Goal: Information Seeking & Learning: Learn about a topic

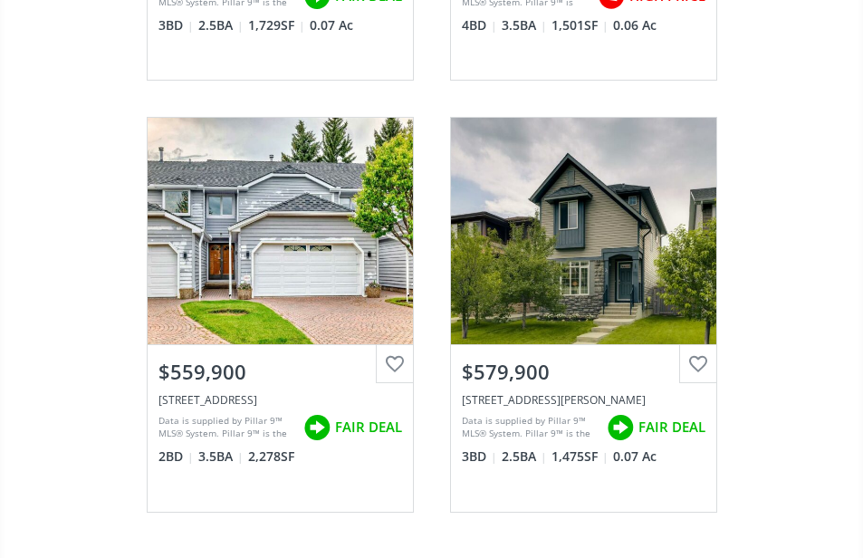
scroll to position [1967, 0]
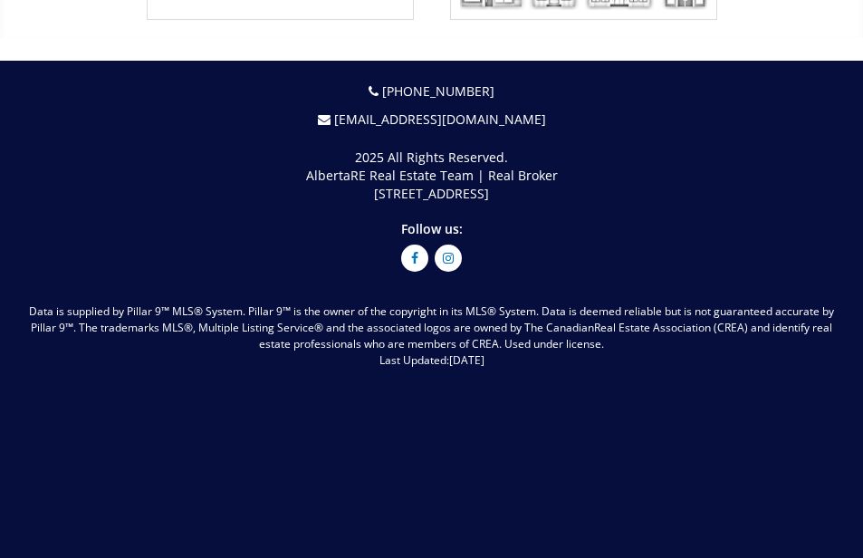
scroll to position [6768, 0]
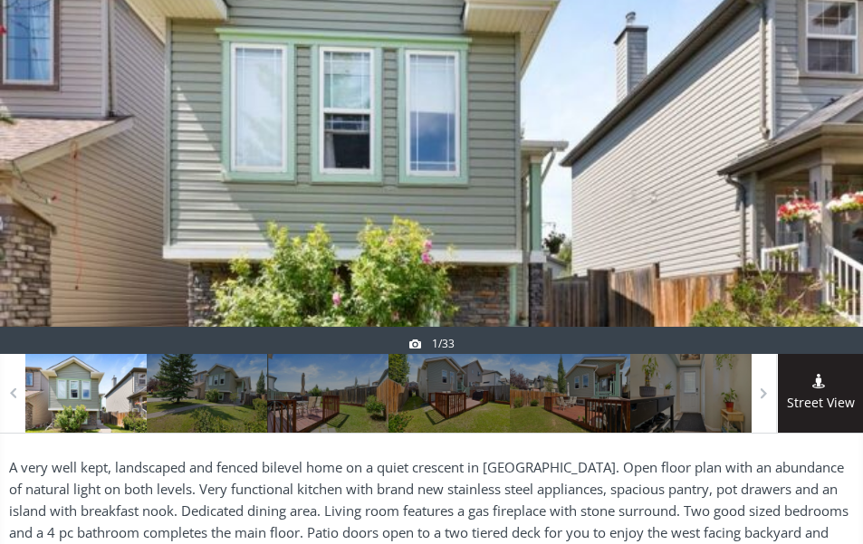
scroll to position [362, 0]
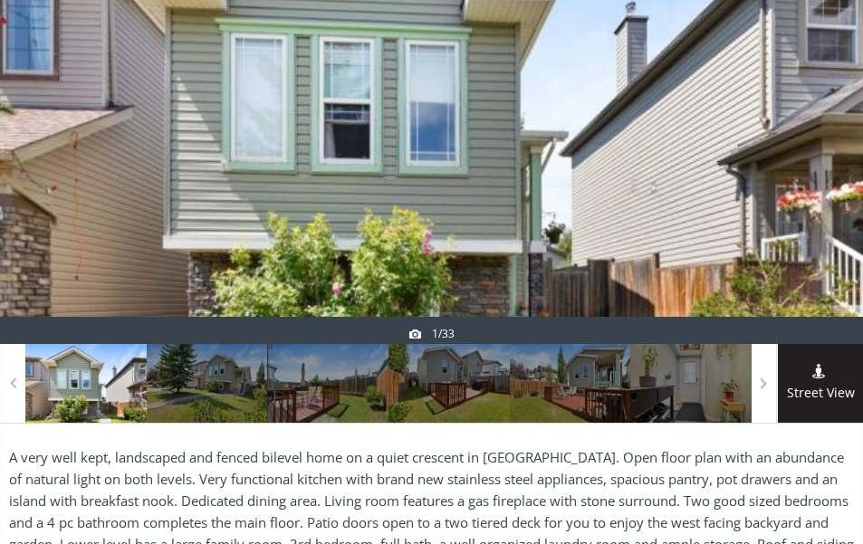
click at [682, 206] on div at bounding box center [431, 128] width 863 height 431
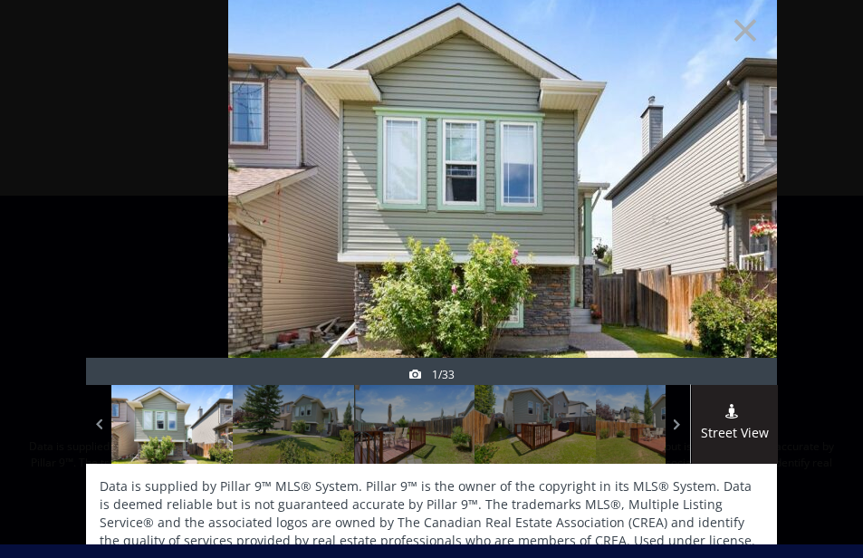
click at [715, 172] on div at bounding box center [733, 222] width 87 height 408
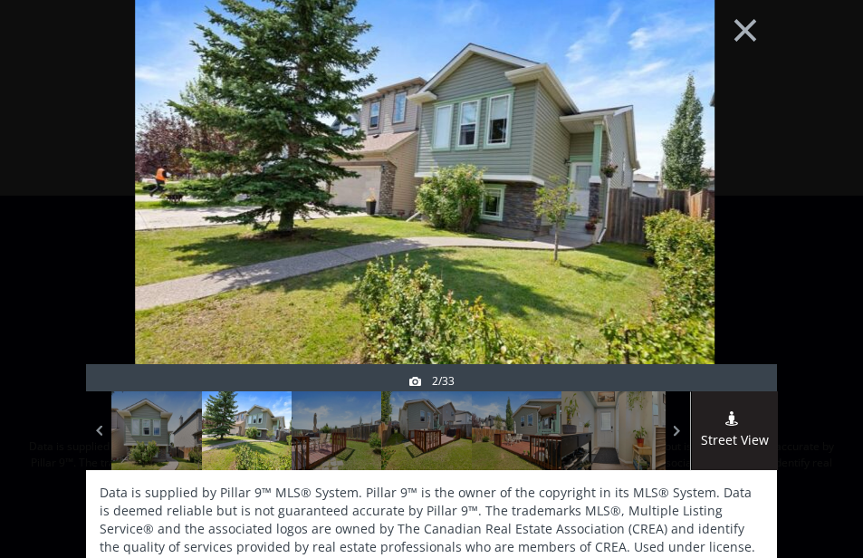
click at [715, 172] on div at bounding box center [733, 228] width 87 height 408
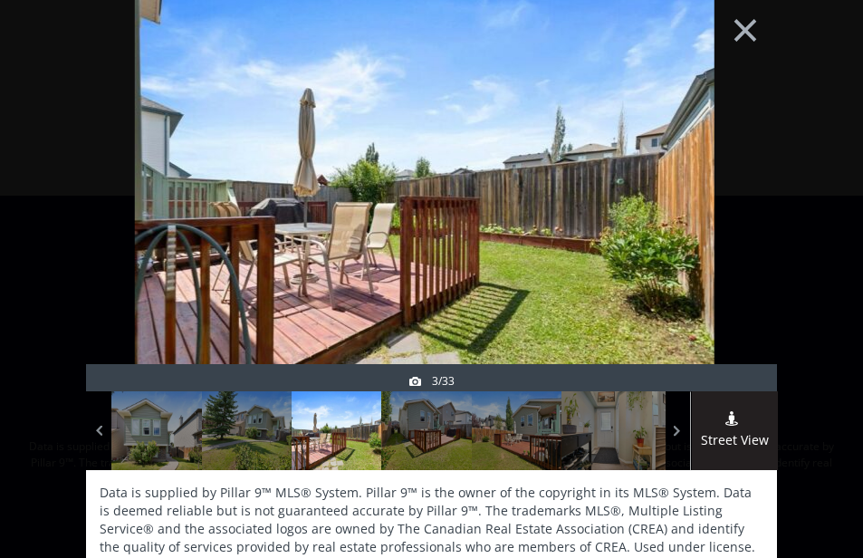
click at [715, 172] on div at bounding box center [733, 228] width 87 height 408
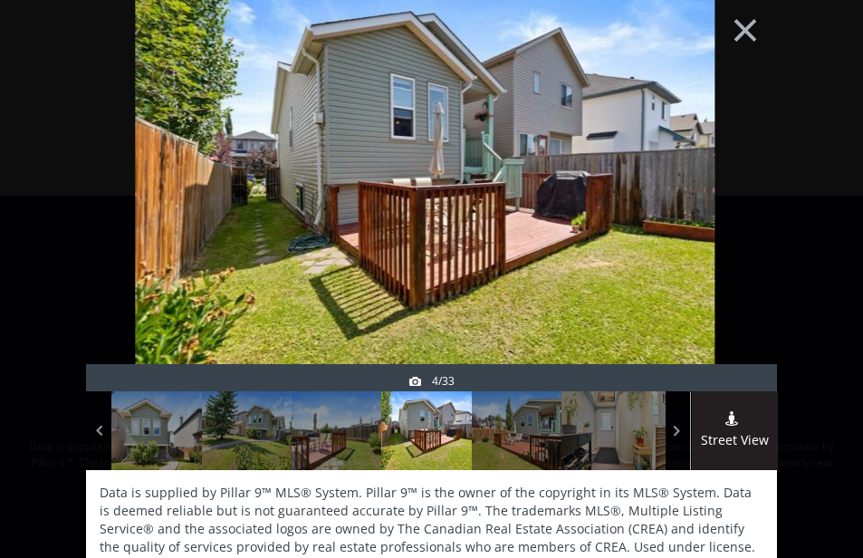
click at [715, 172] on div at bounding box center [733, 228] width 87 height 408
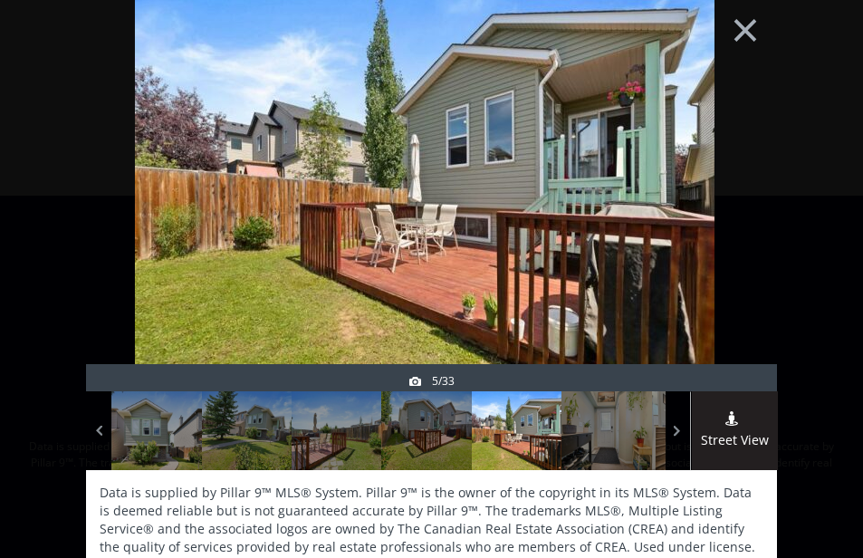
click at [715, 172] on div at bounding box center [733, 228] width 87 height 408
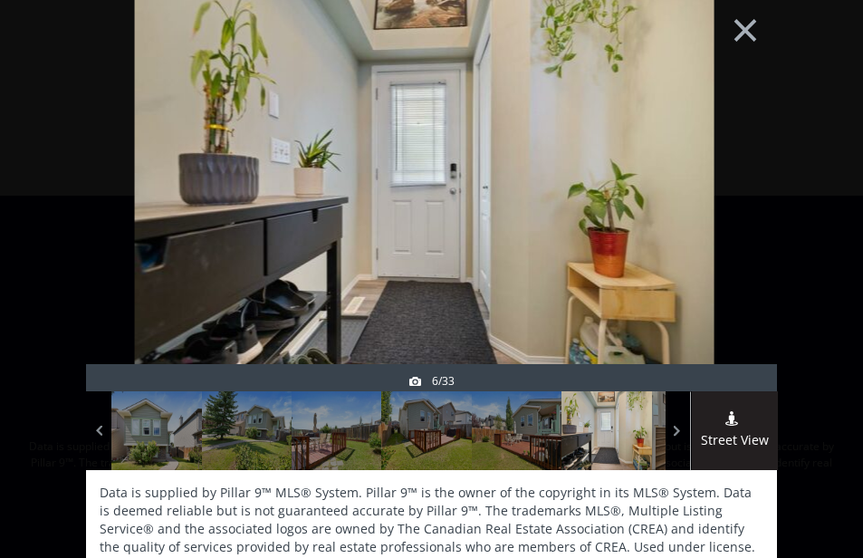
click at [715, 172] on div at bounding box center [733, 228] width 87 height 408
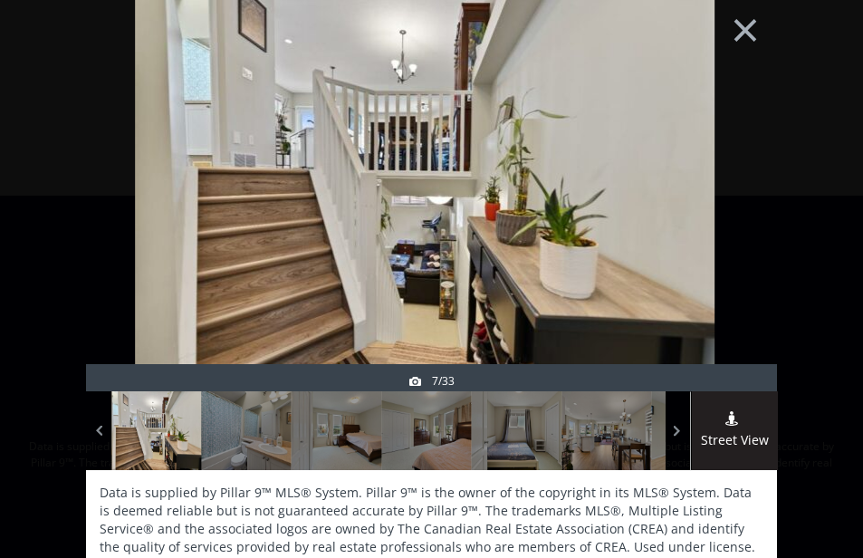
click at [715, 172] on div at bounding box center [733, 228] width 87 height 408
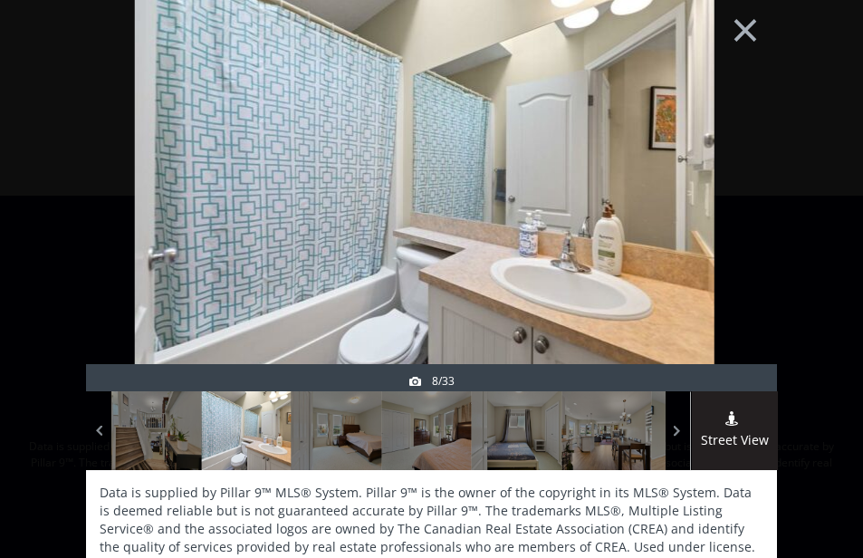
click at [715, 172] on div at bounding box center [733, 228] width 87 height 408
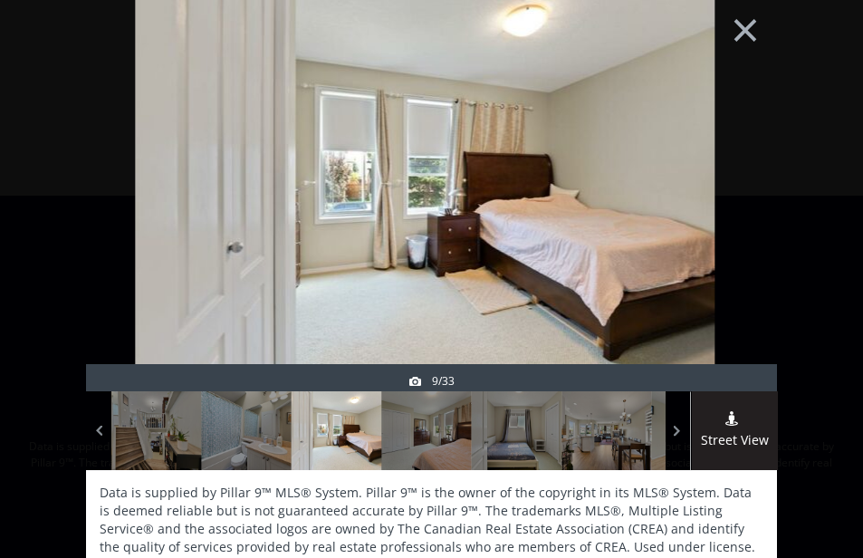
click at [715, 172] on div at bounding box center [733, 228] width 87 height 408
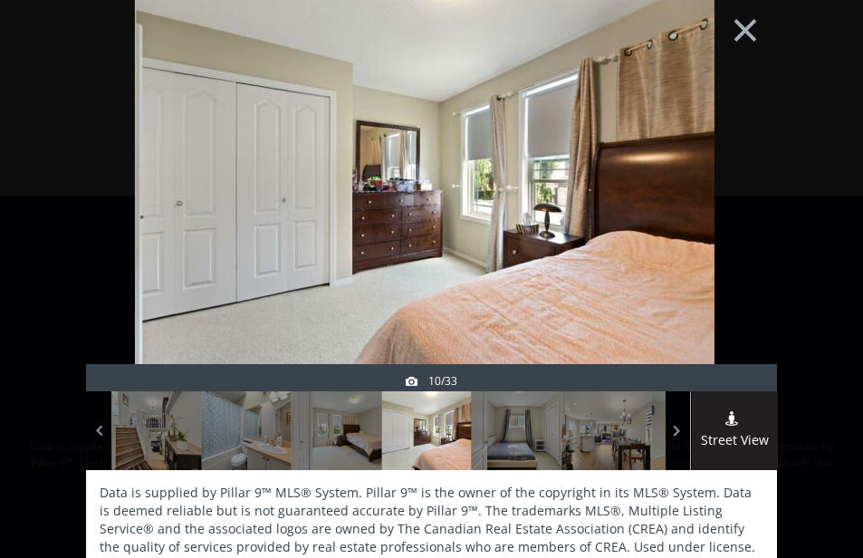
click at [715, 172] on div at bounding box center [733, 228] width 87 height 408
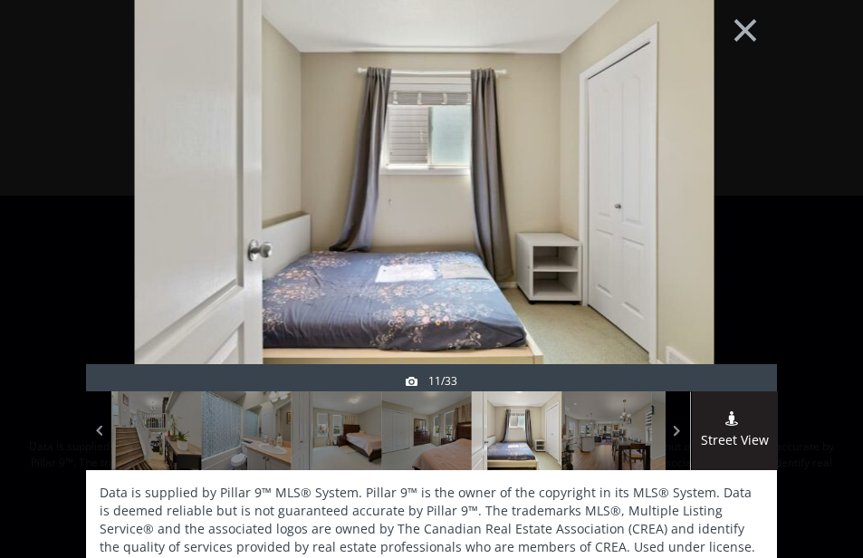
click at [715, 172] on div at bounding box center [733, 228] width 87 height 408
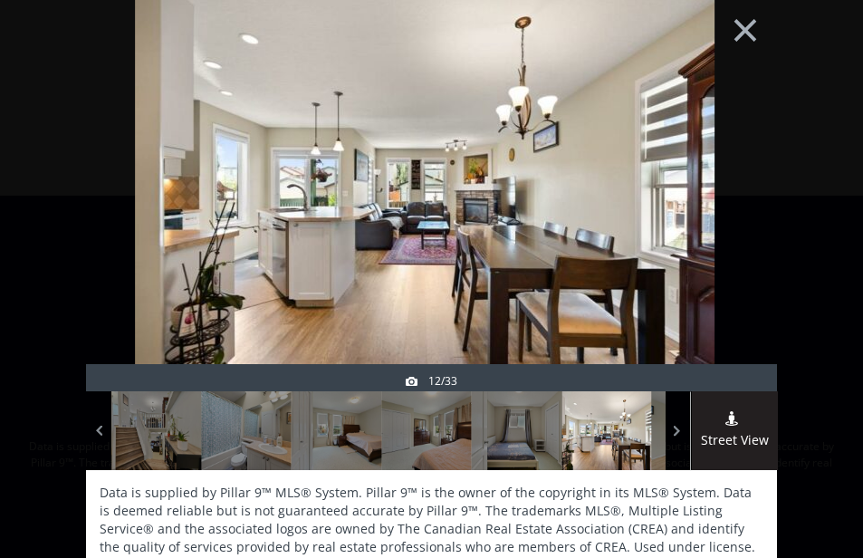
click at [715, 172] on div at bounding box center [733, 228] width 87 height 408
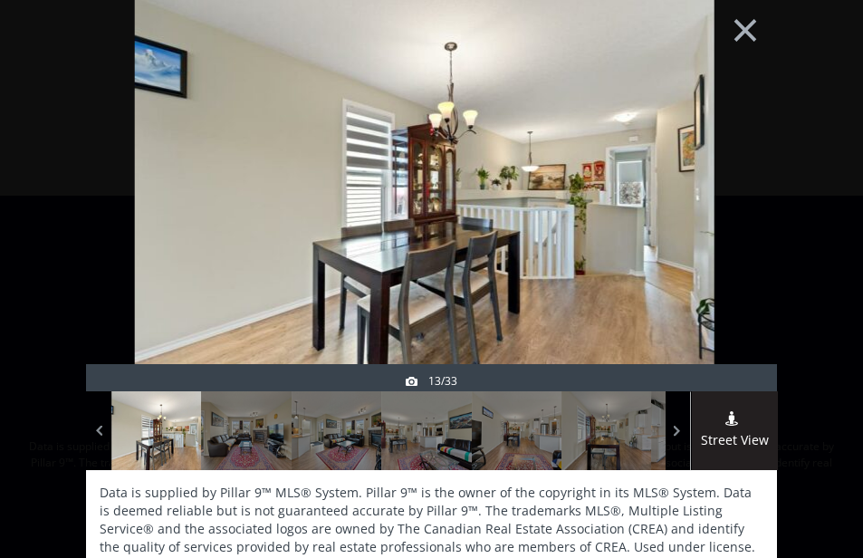
click at [715, 172] on div at bounding box center [733, 228] width 87 height 408
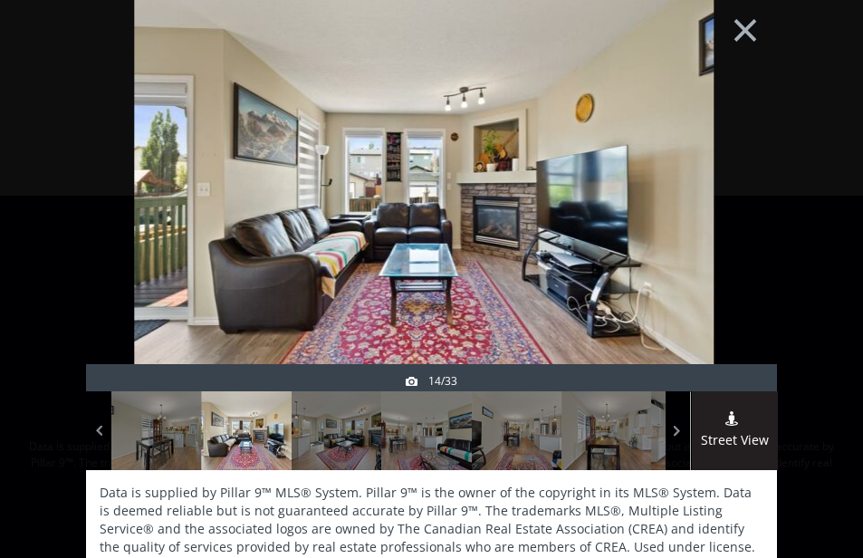
click at [715, 172] on div at bounding box center [733, 228] width 87 height 408
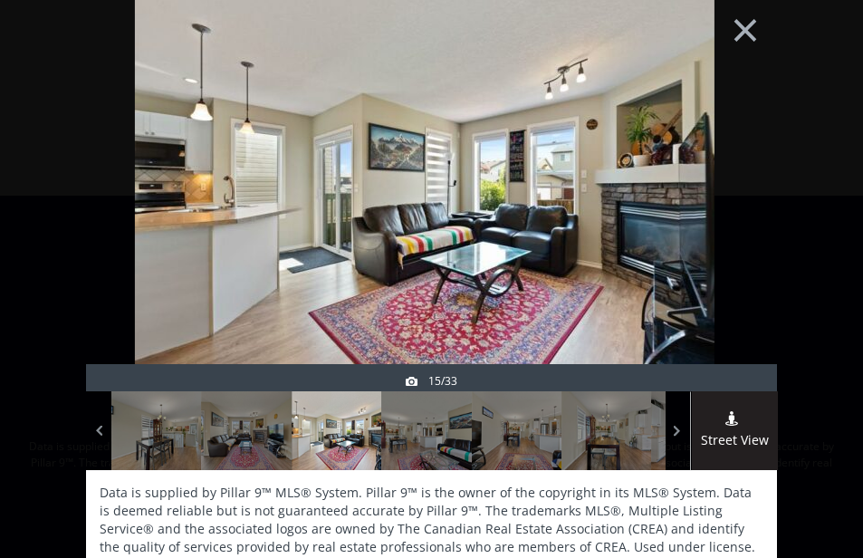
click at [715, 172] on div at bounding box center [733, 228] width 87 height 408
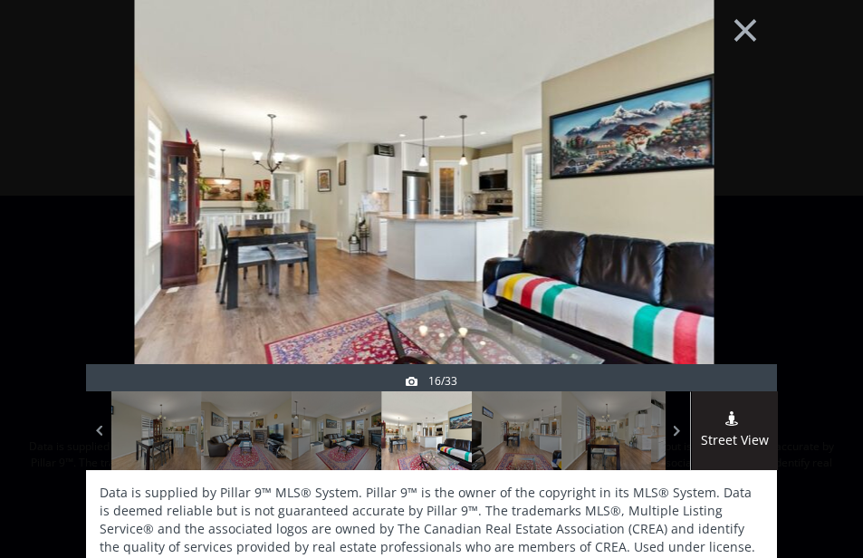
click at [715, 172] on div at bounding box center [733, 228] width 87 height 408
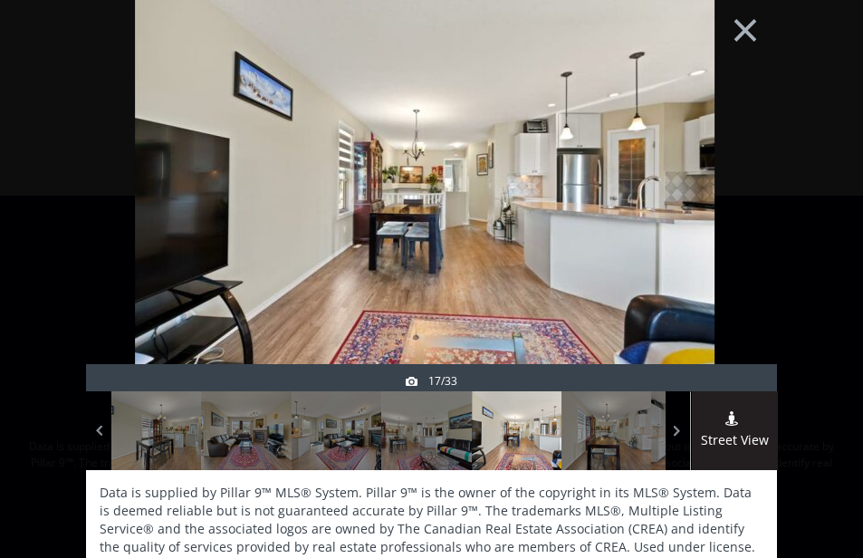
click at [715, 172] on div at bounding box center [733, 228] width 87 height 408
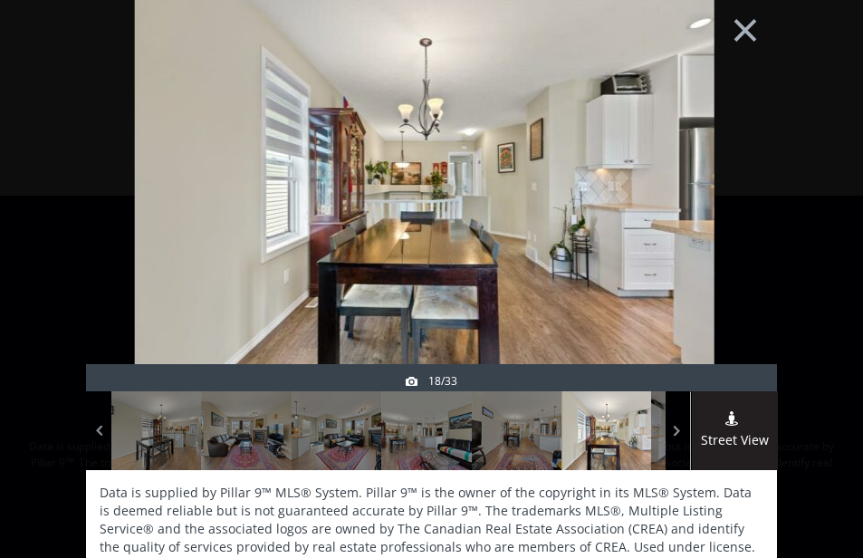
click at [715, 172] on div at bounding box center [733, 228] width 87 height 408
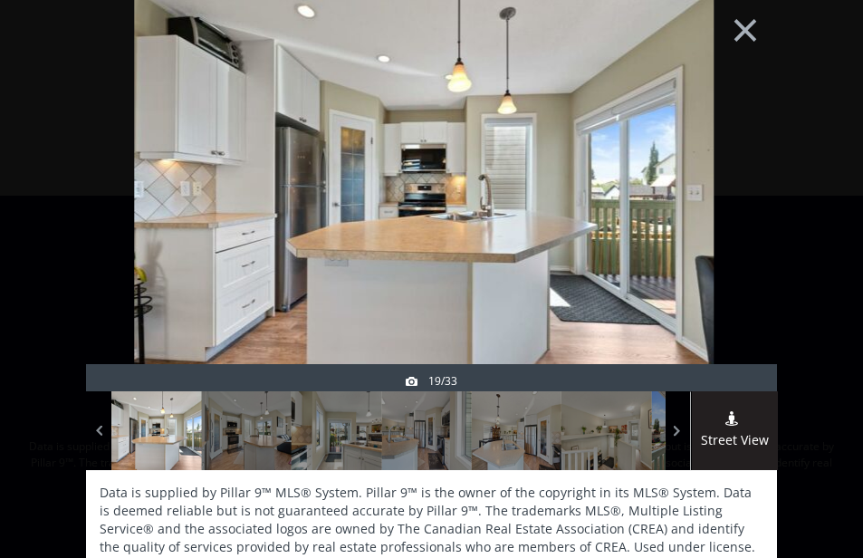
click at [715, 172] on div at bounding box center [733, 228] width 87 height 408
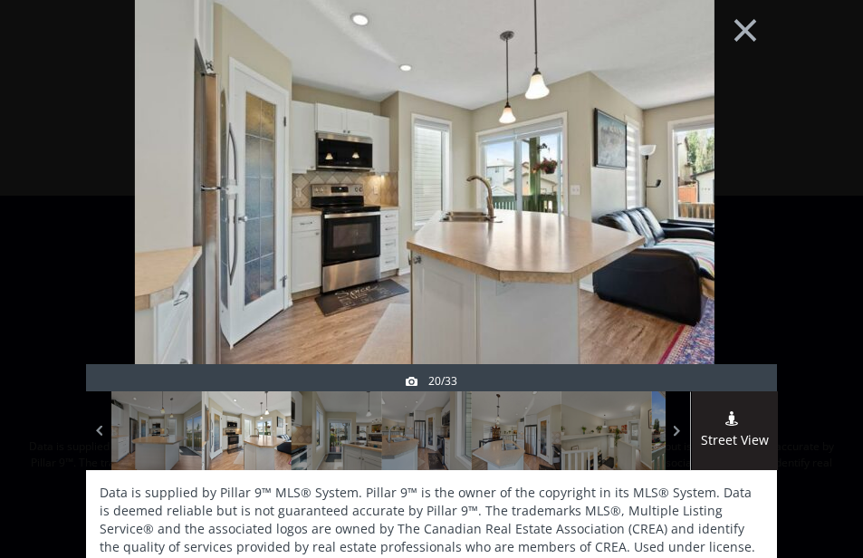
click at [715, 172] on div at bounding box center [733, 228] width 87 height 408
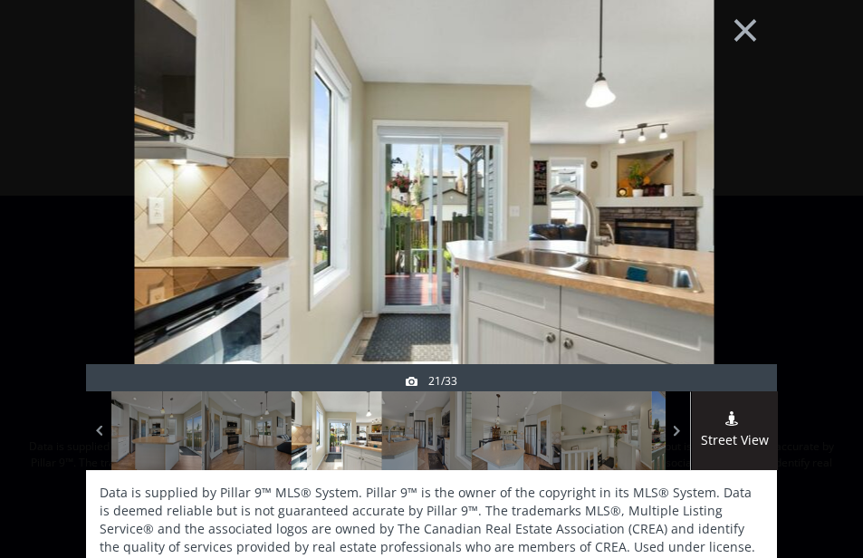
click at [715, 172] on div at bounding box center [733, 228] width 87 height 408
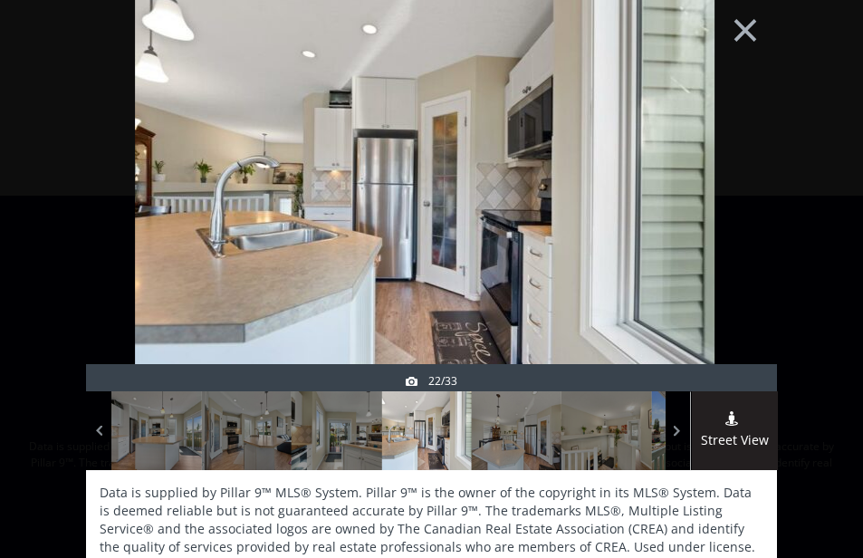
click at [715, 172] on div at bounding box center [733, 228] width 87 height 408
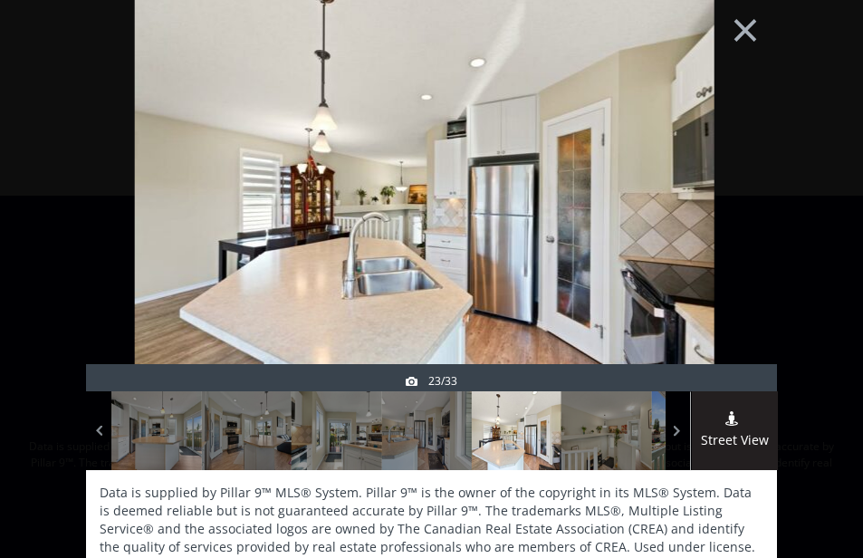
click at [715, 172] on div at bounding box center [733, 228] width 87 height 408
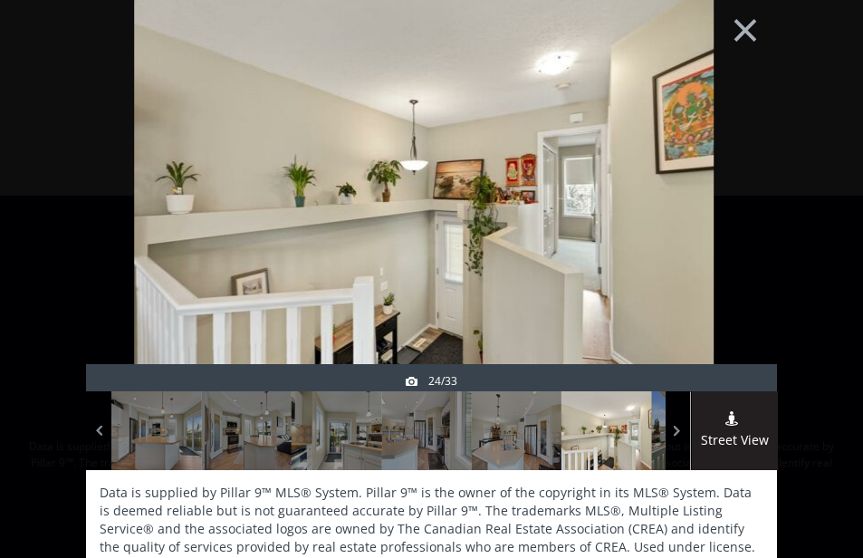
click at [715, 172] on div at bounding box center [733, 228] width 87 height 408
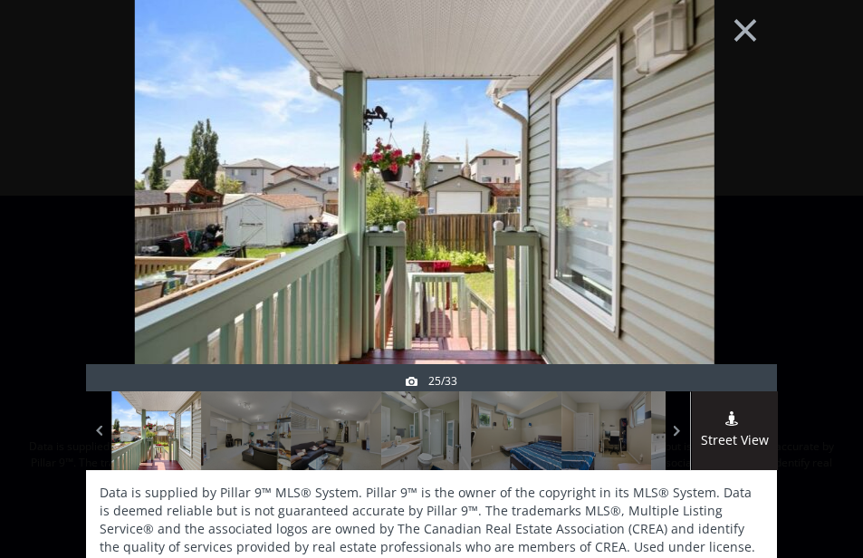
click at [715, 172] on div at bounding box center [733, 228] width 87 height 408
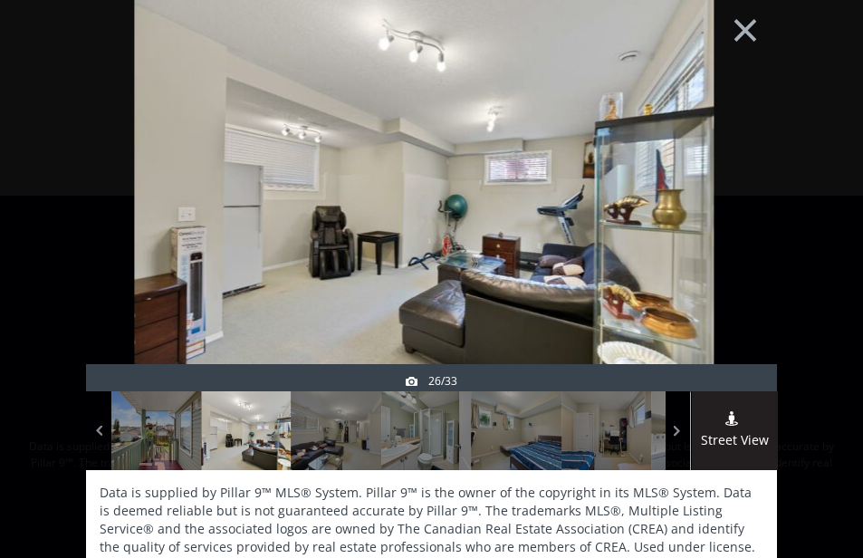
click at [715, 172] on div at bounding box center [733, 228] width 87 height 408
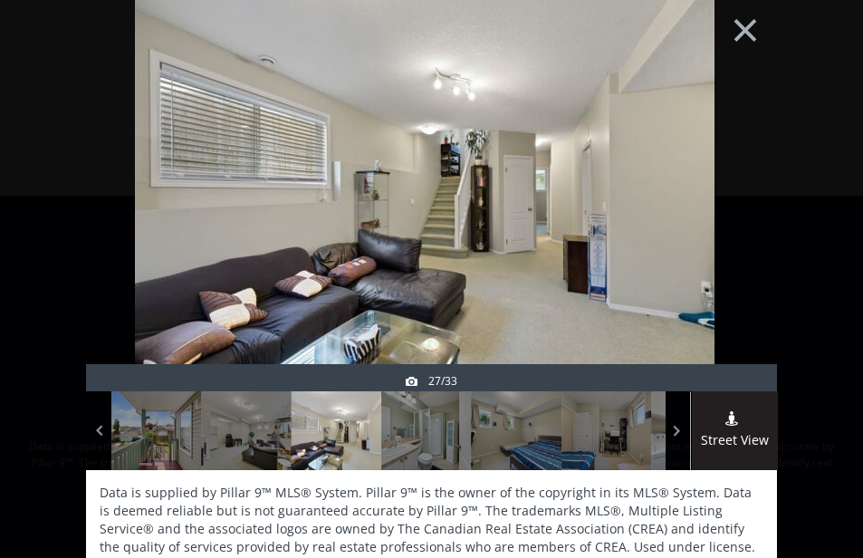
click at [715, 172] on div at bounding box center [733, 228] width 87 height 408
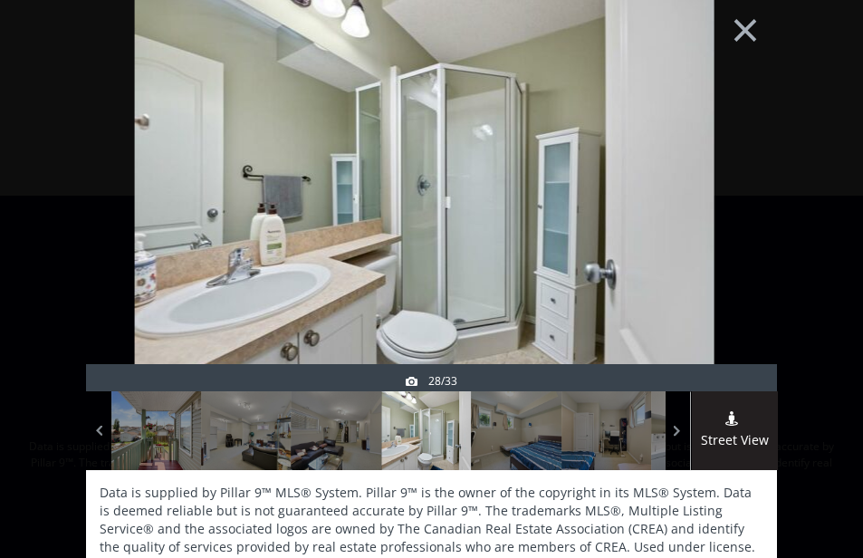
click at [715, 172] on div at bounding box center [733, 228] width 87 height 408
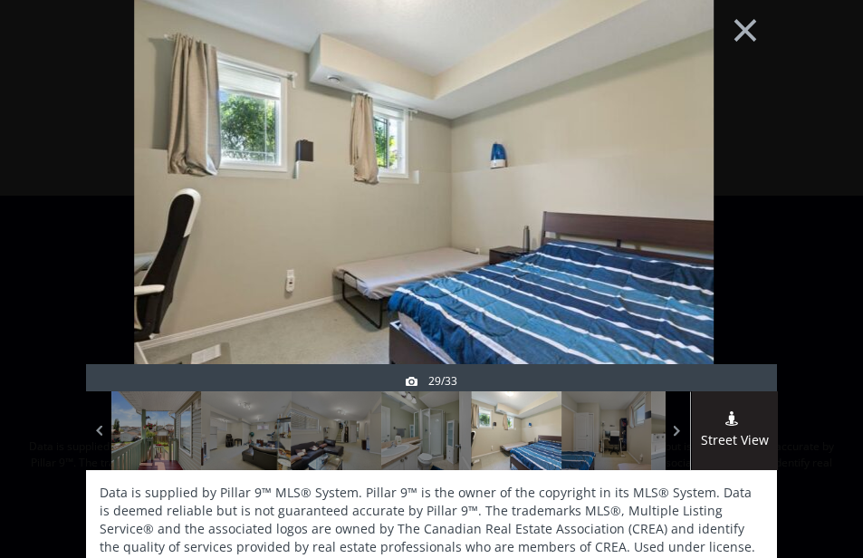
click at [715, 172] on div at bounding box center [733, 228] width 87 height 408
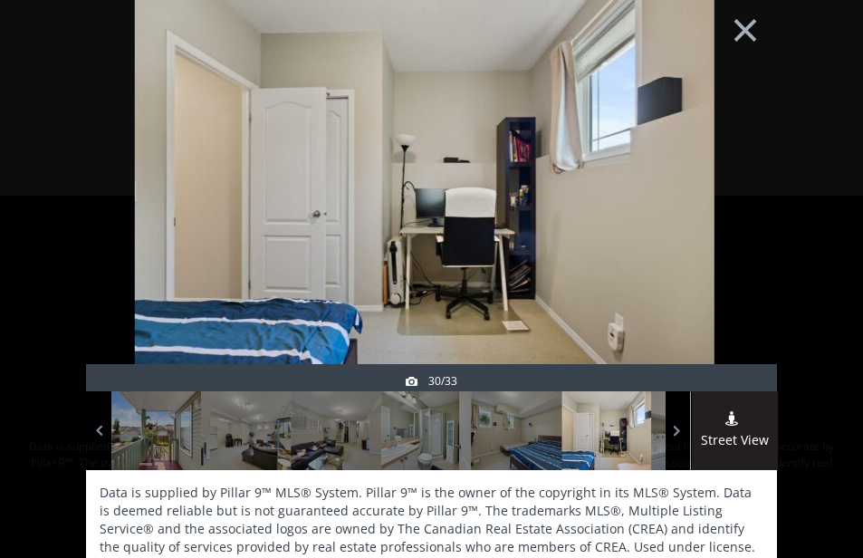
click at [715, 172] on div at bounding box center [733, 228] width 87 height 408
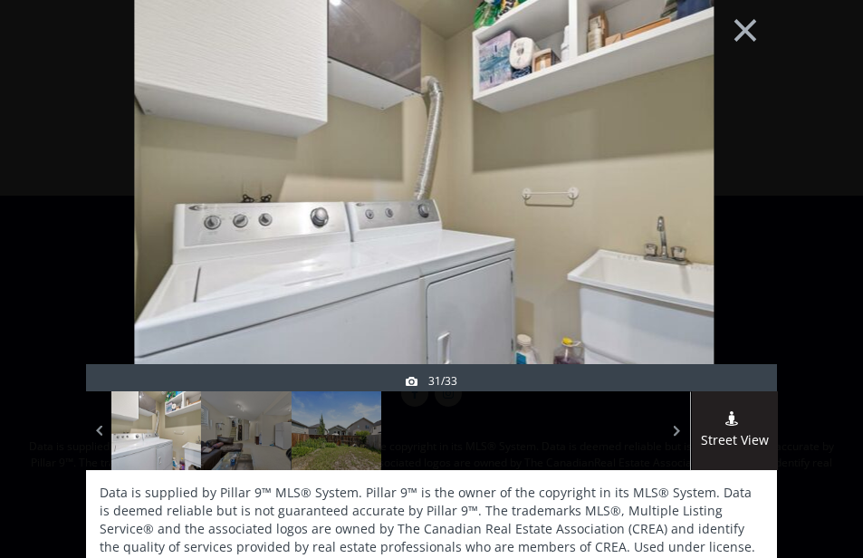
click at [715, 172] on div at bounding box center [733, 228] width 87 height 408
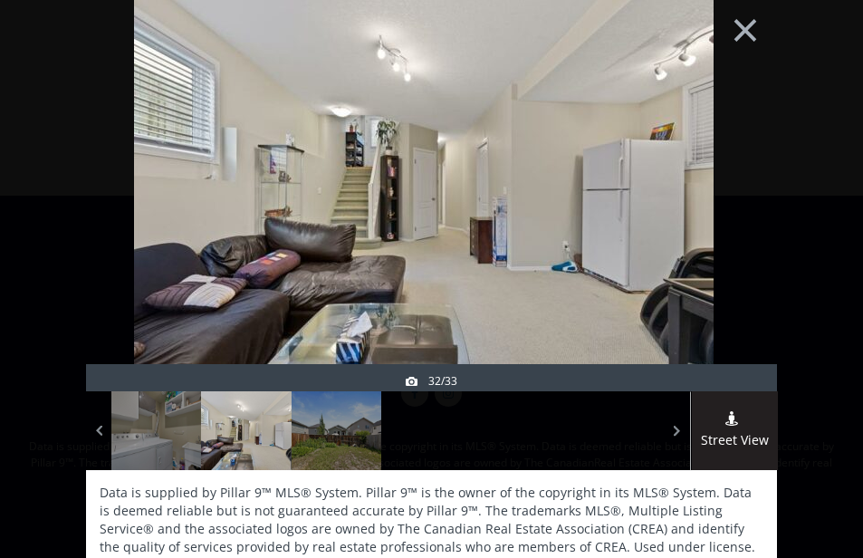
click at [715, 172] on div at bounding box center [733, 228] width 87 height 408
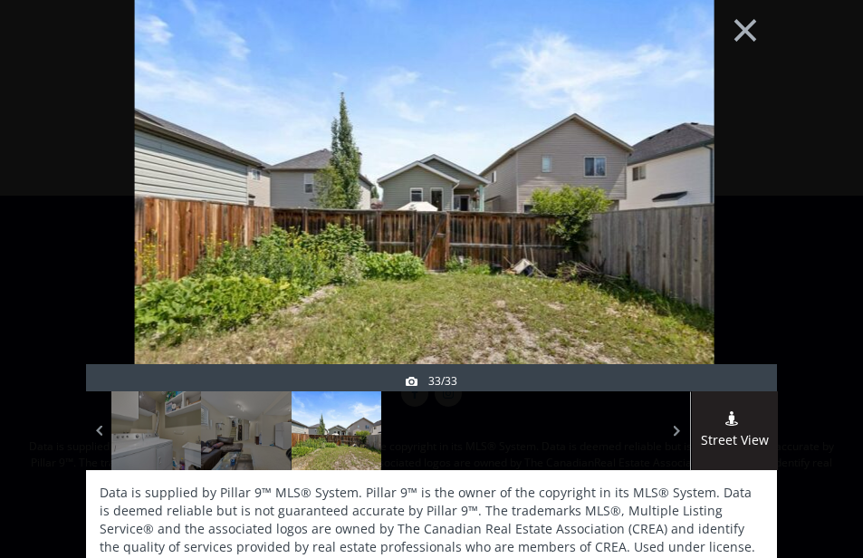
click at [715, 172] on div at bounding box center [733, 228] width 87 height 408
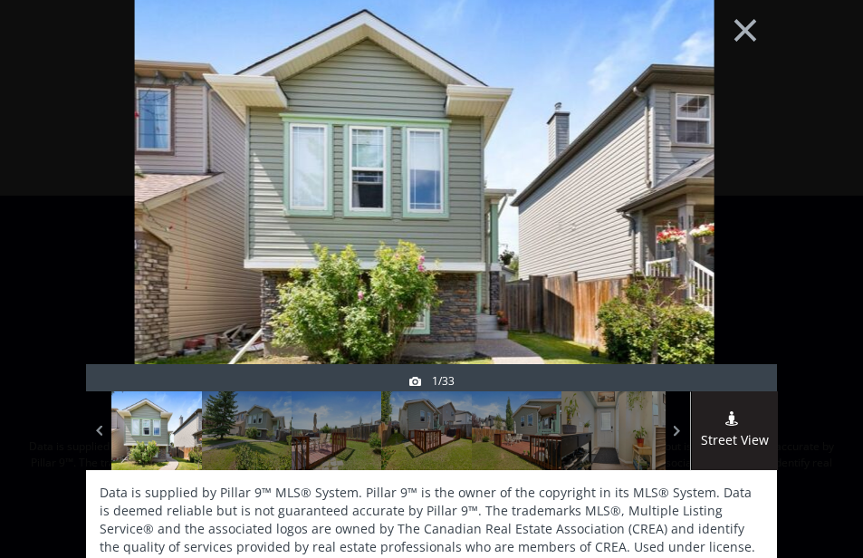
click at [715, 172] on div at bounding box center [733, 228] width 87 height 408
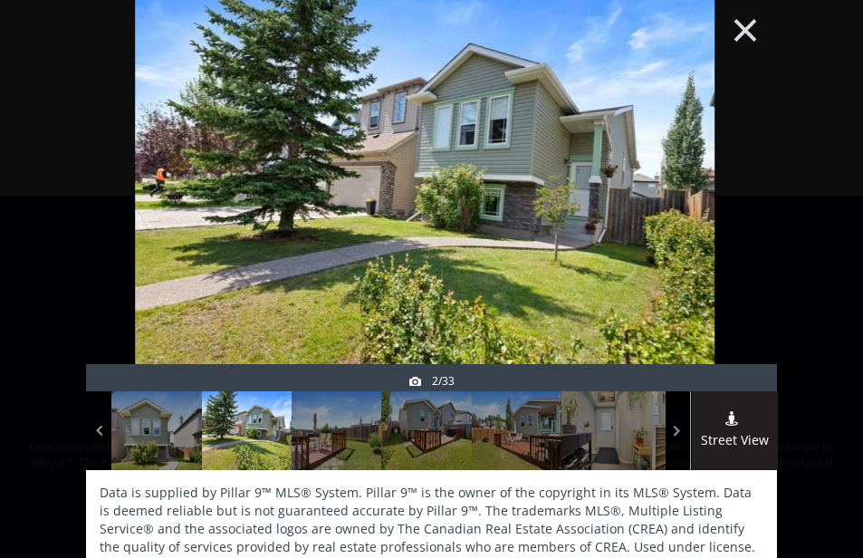
click at [724, 36] on button "×" at bounding box center [746, 28] width 100 height 74
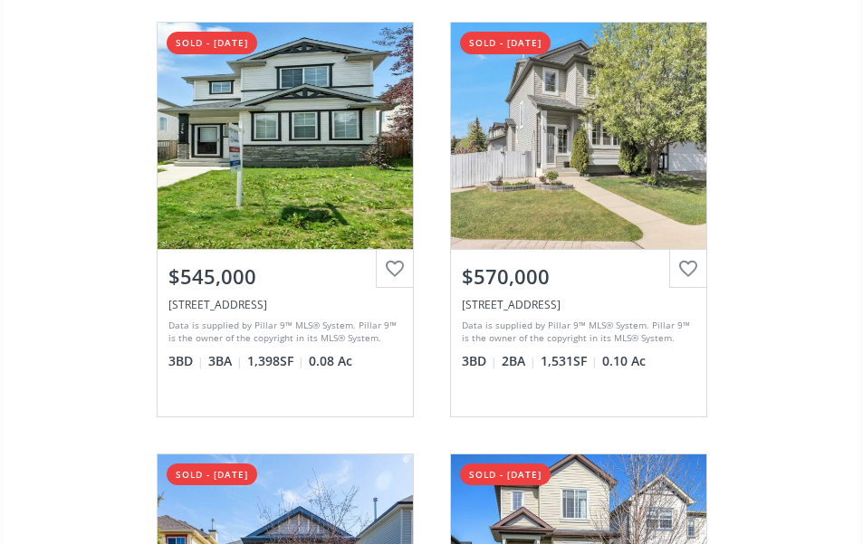
scroll to position [3623, 0]
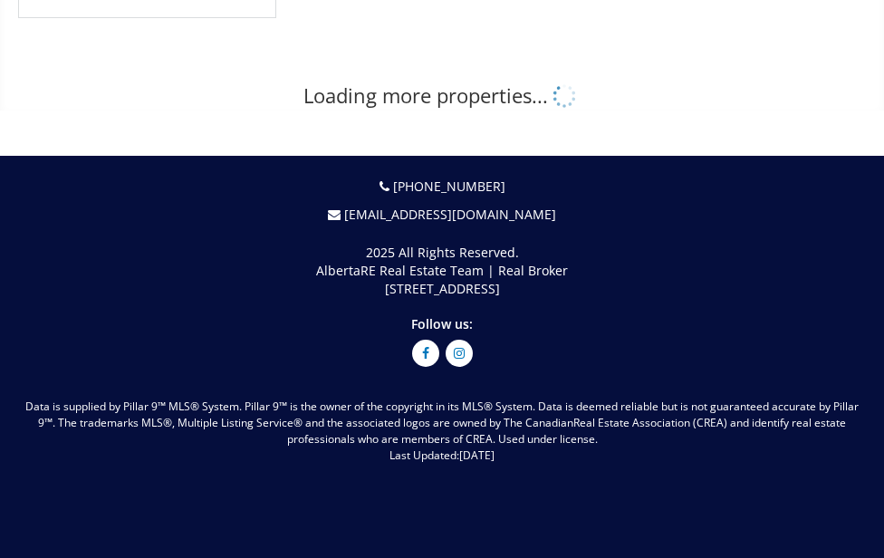
scroll to position [2058, 0]
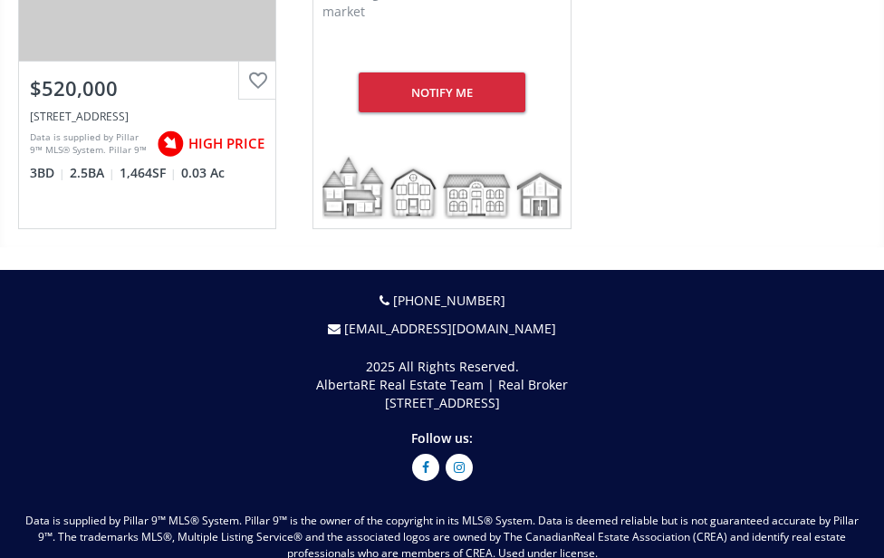
scroll to position [3235, 0]
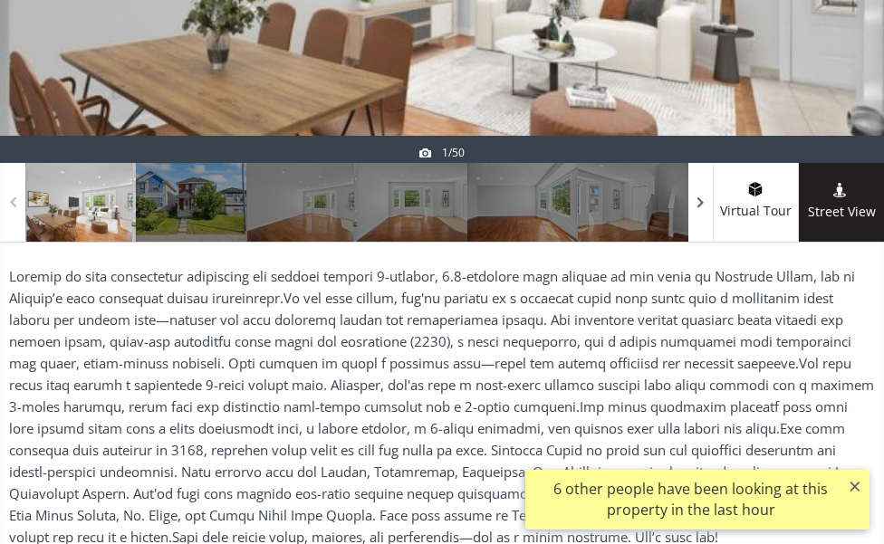
scroll to position [362, 0]
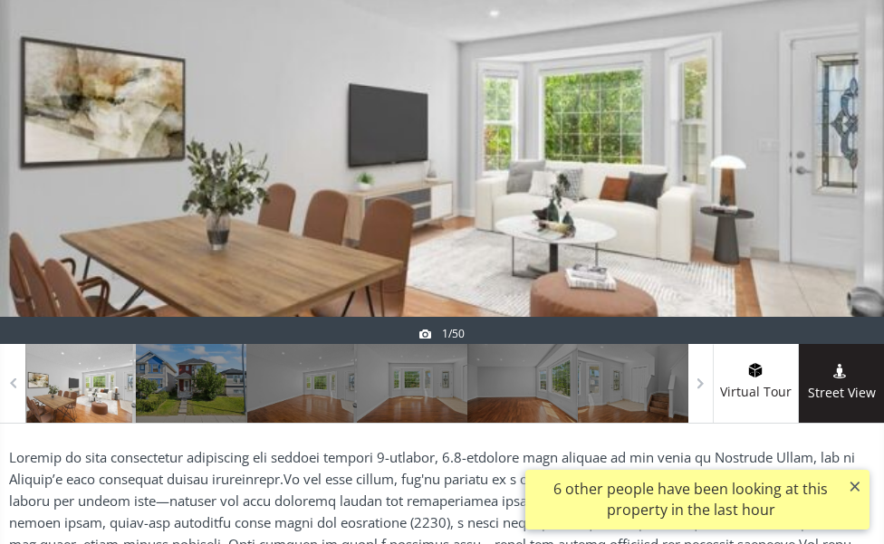
click at [836, 149] on div at bounding box center [840, 128] width 87 height 431
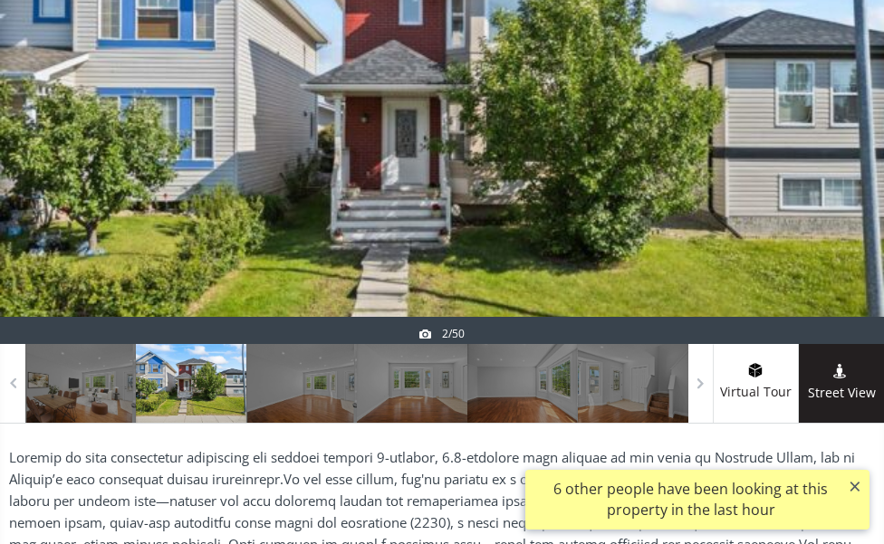
click at [836, 149] on div at bounding box center [840, 128] width 87 height 431
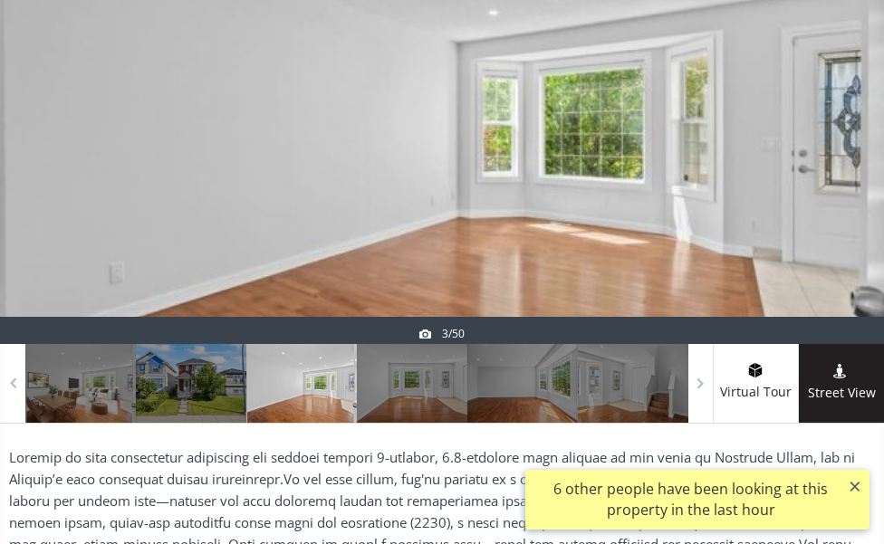
click at [836, 149] on div at bounding box center [840, 128] width 87 height 431
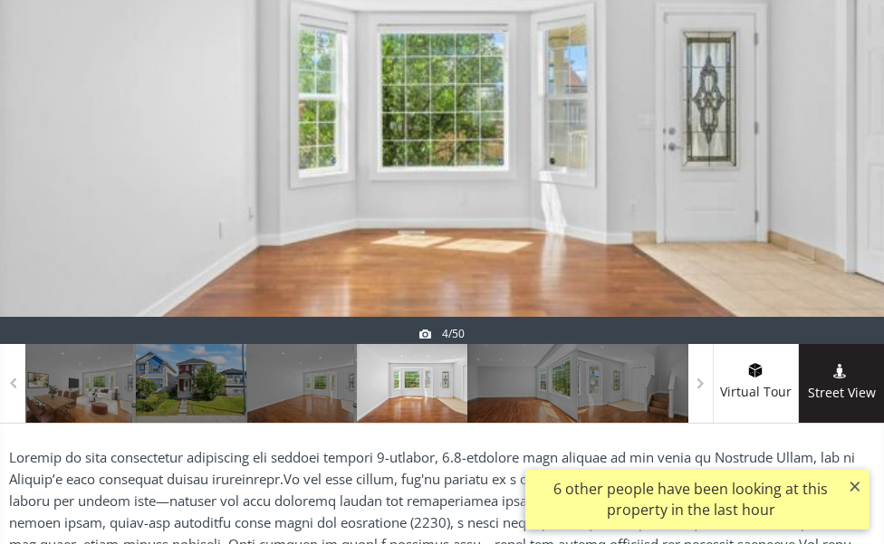
click at [836, 149] on div at bounding box center [840, 128] width 87 height 431
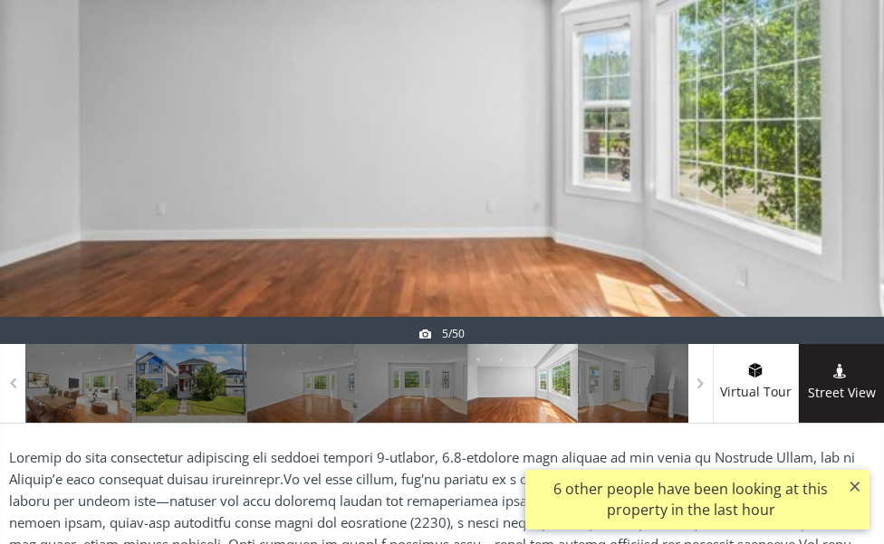
click at [836, 149] on div at bounding box center [840, 128] width 87 height 431
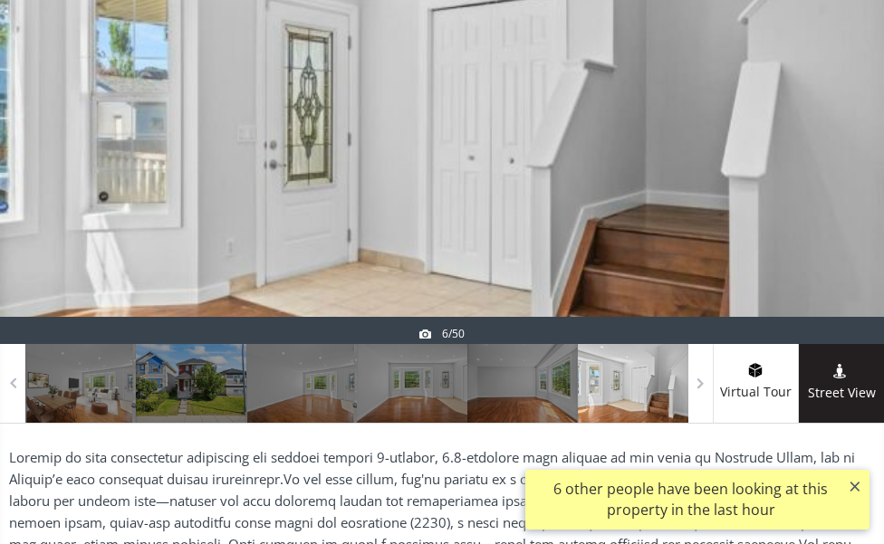
click at [836, 149] on div at bounding box center [840, 128] width 87 height 431
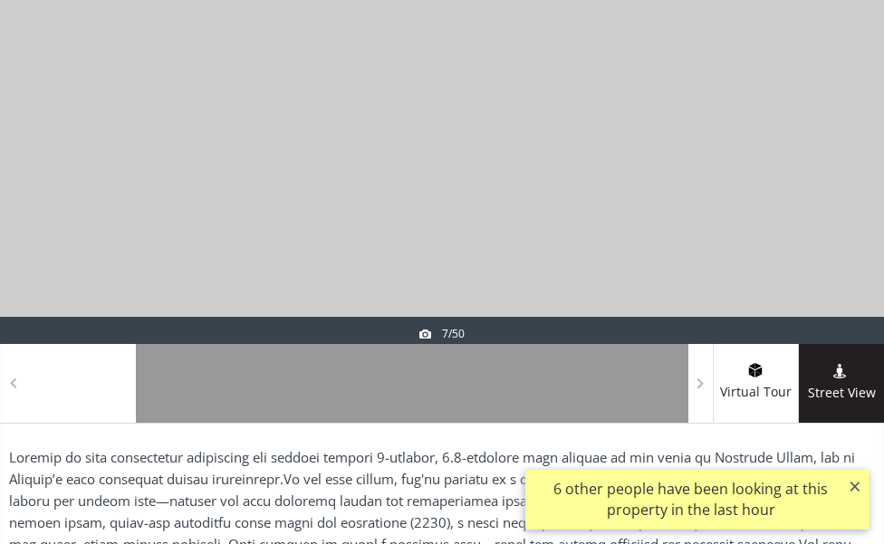
click at [836, 149] on div at bounding box center [840, 128] width 87 height 431
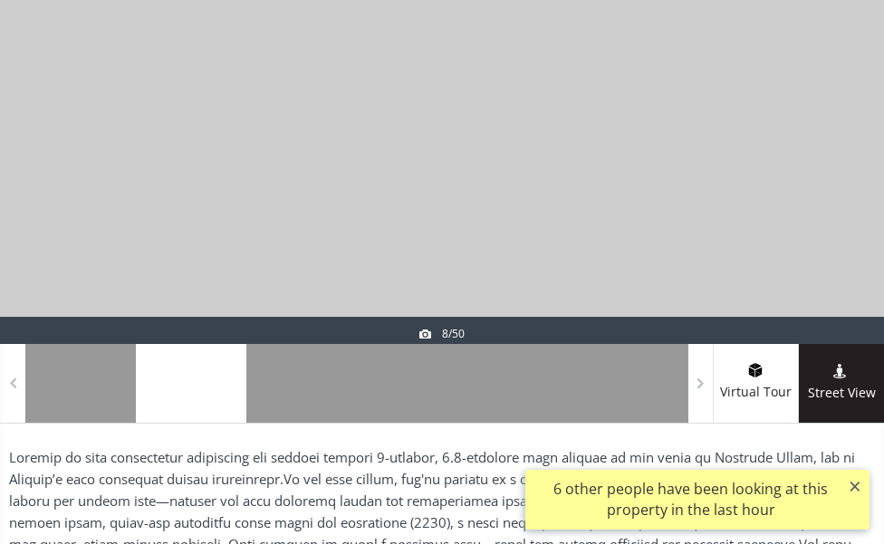
click at [836, 149] on div at bounding box center [840, 128] width 87 height 431
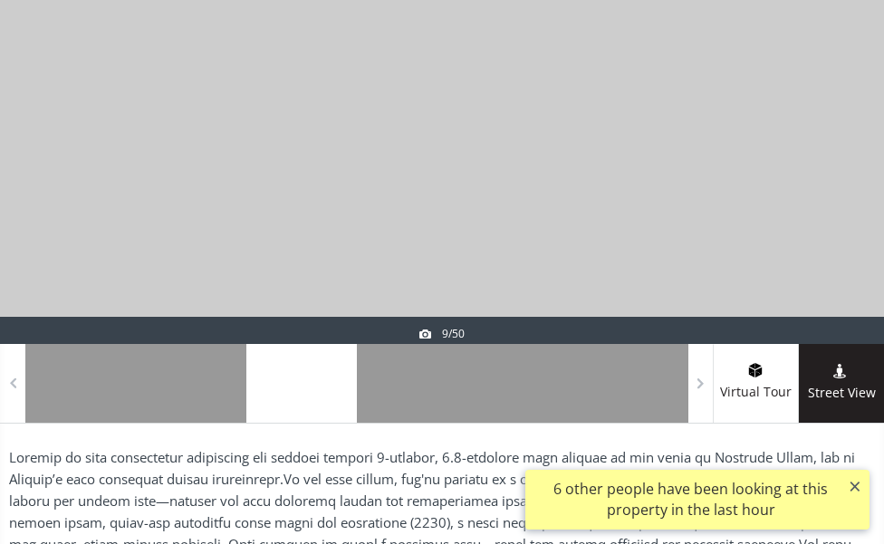
click at [836, 149] on div at bounding box center [840, 128] width 87 height 431
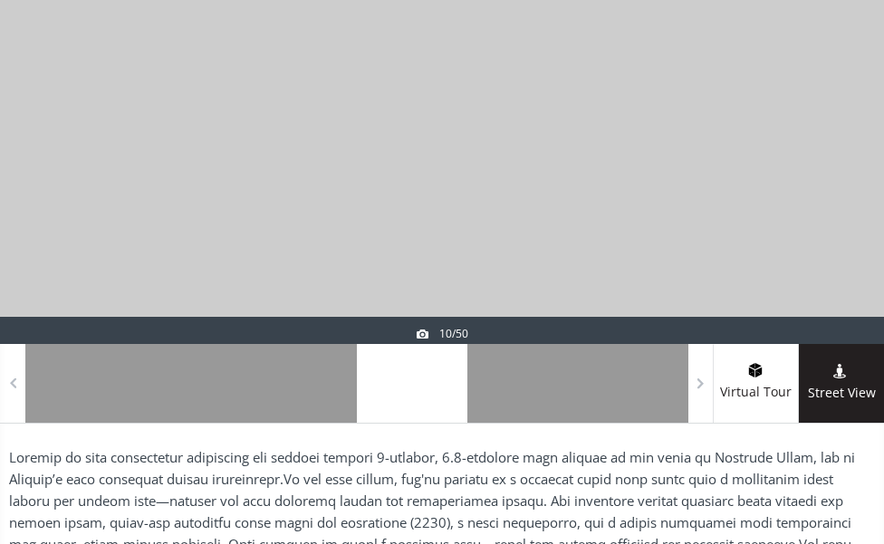
click at [836, 149] on div at bounding box center [840, 128] width 87 height 431
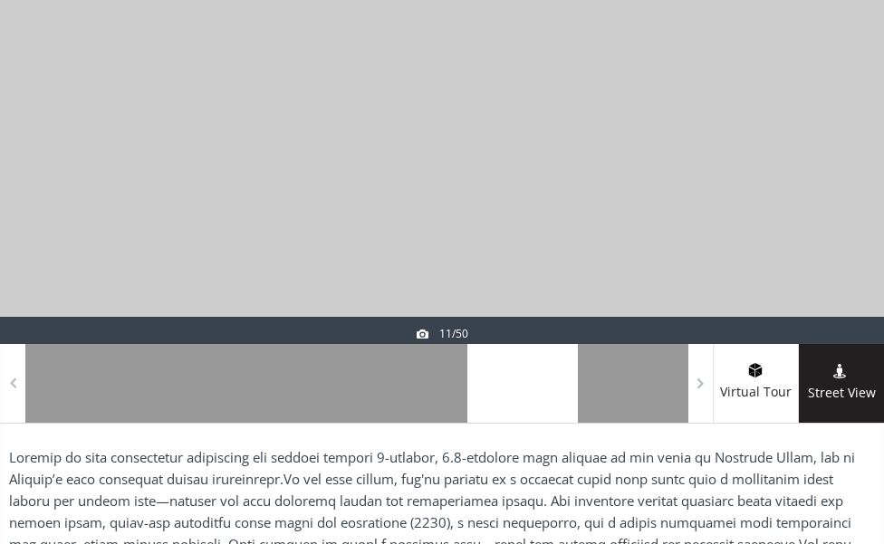
click at [836, 149] on div at bounding box center [840, 128] width 87 height 431
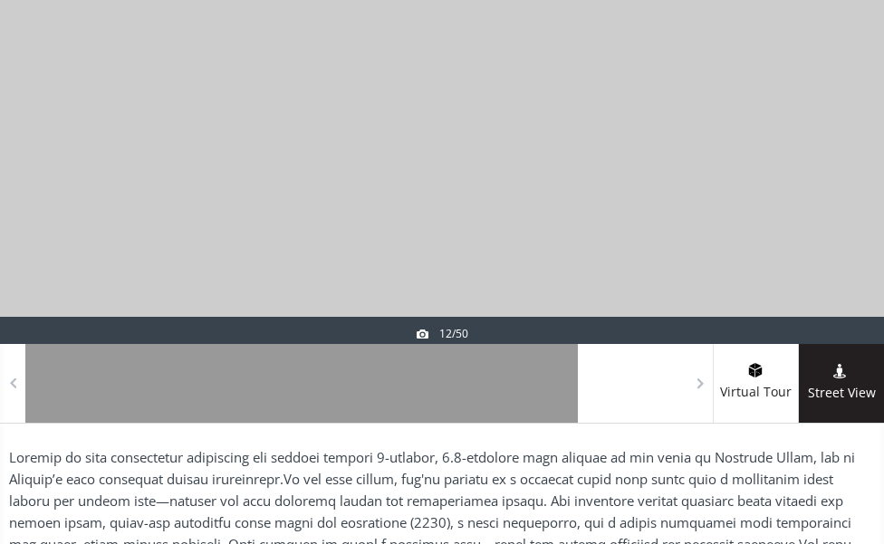
click at [836, 149] on div at bounding box center [840, 128] width 87 height 431
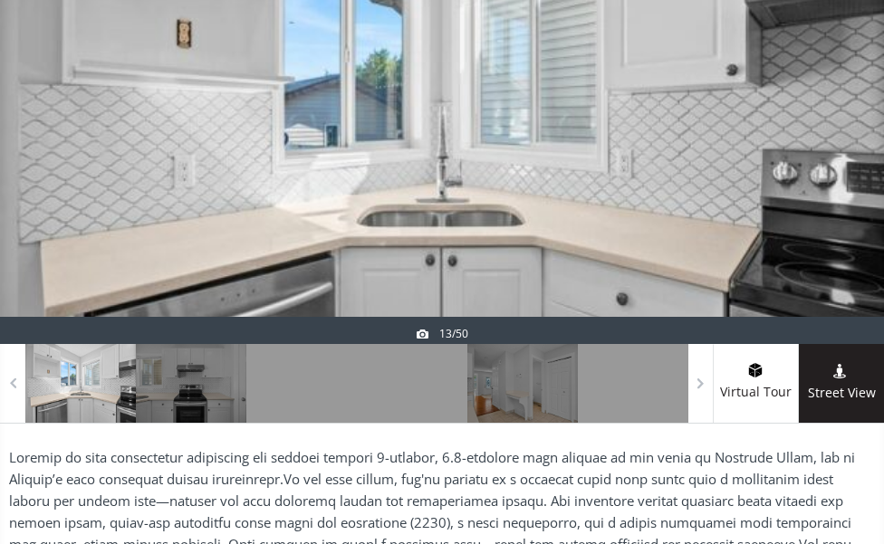
click at [836, 149] on div at bounding box center [840, 128] width 87 height 431
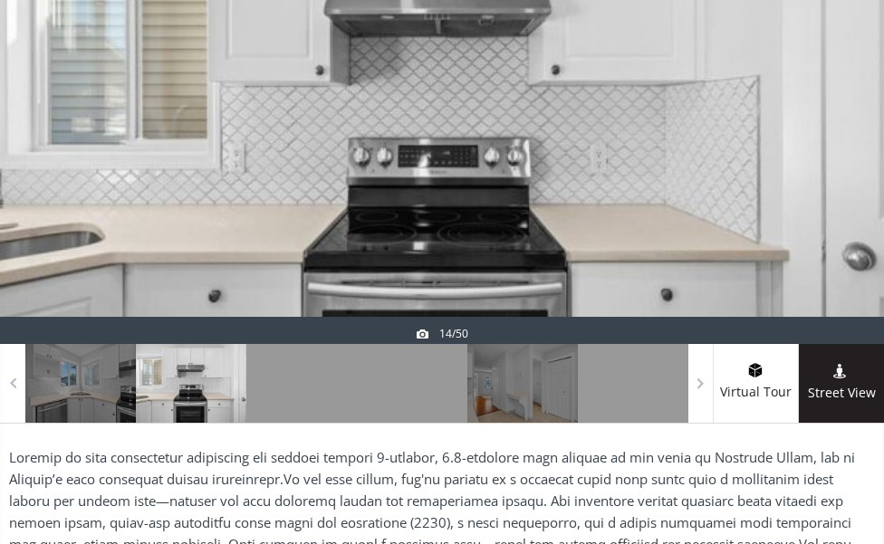
click at [836, 149] on div at bounding box center [840, 128] width 87 height 431
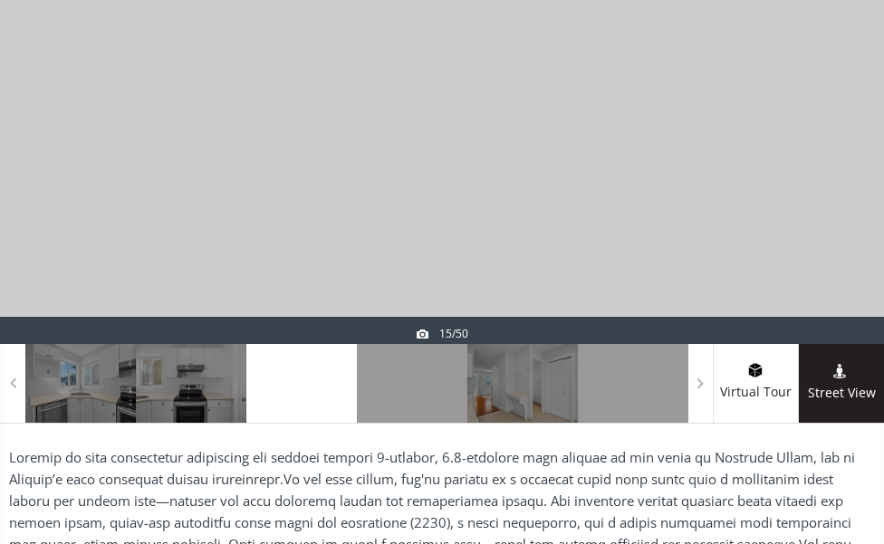
click at [836, 149] on div at bounding box center [840, 128] width 87 height 431
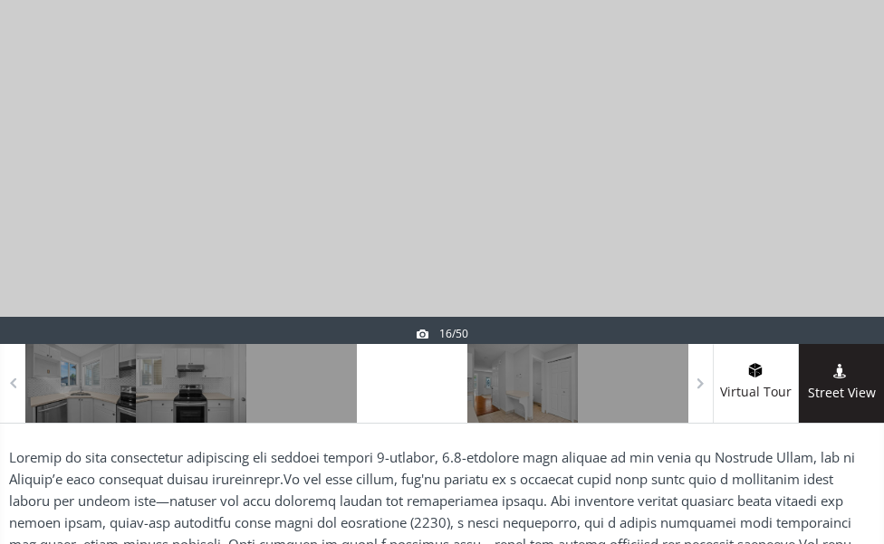
click at [836, 149] on div at bounding box center [840, 128] width 87 height 431
